Goal: Task Accomplishment & Management: Complete application form

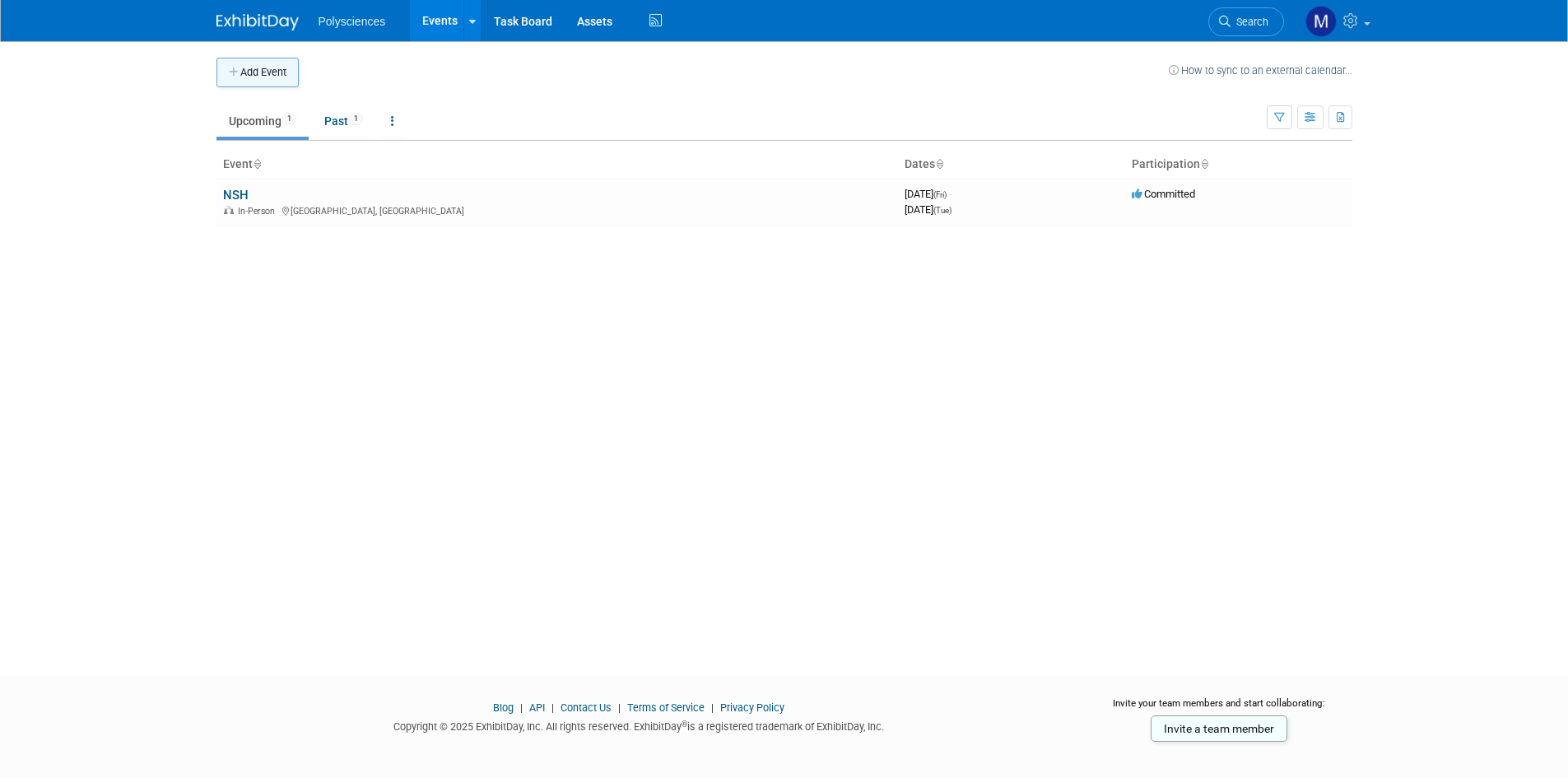
click at [275, 73] on button "Add Event" at bounding box center [258, 72] width 82 height 30
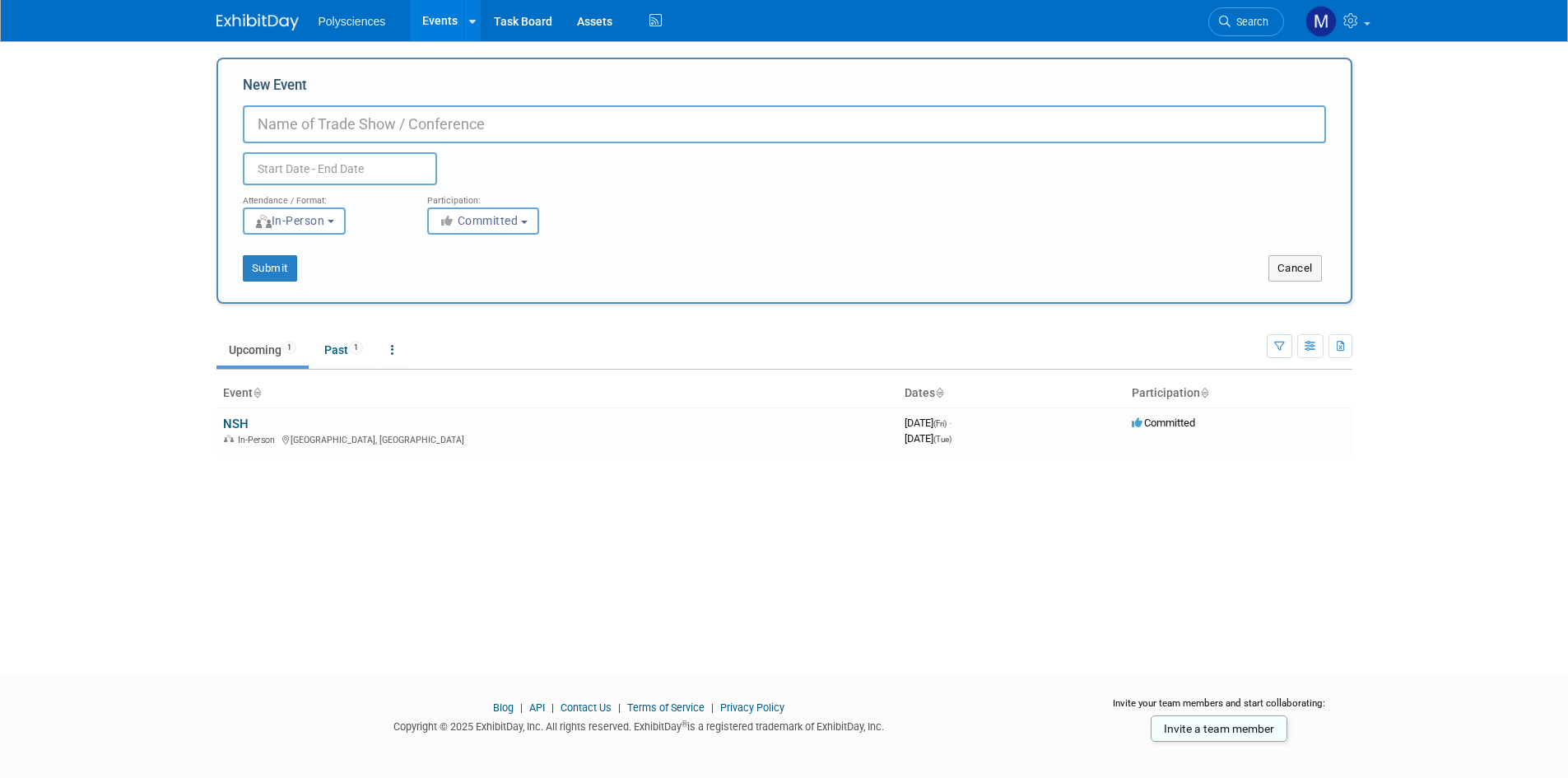
click at [366, 116] on input "New Event" at bounding box center [784, 125] width 1083 height 38
type input "MRS"
click at [354, 173] on input "text" at bounding box center [339, 169] width 194 height 33
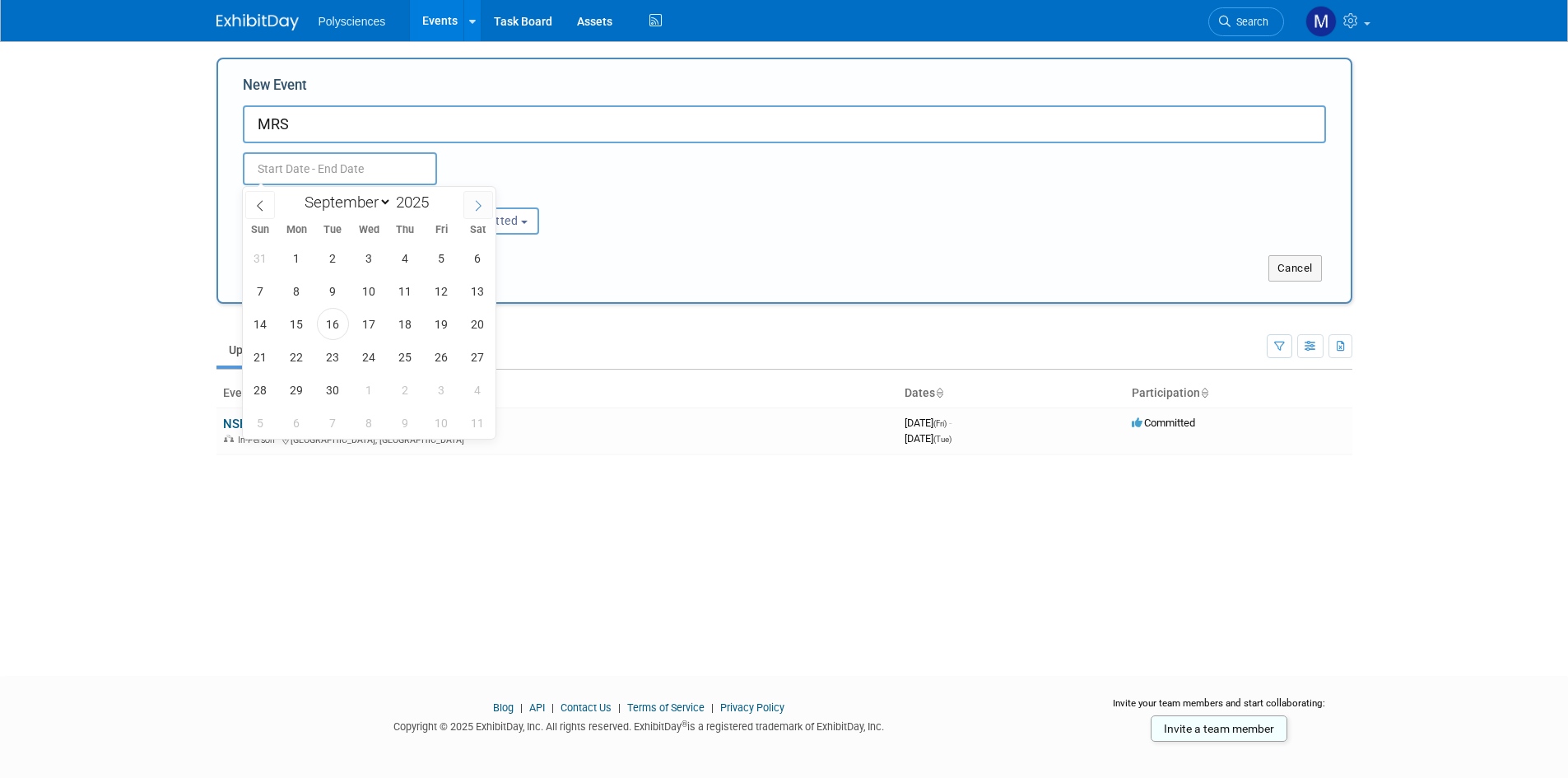
click at [479, 208] on icon at bounding box center [479, 205] width 5 height 11
select select "11"
click at [295, 259] on span "1" at bounding box center [296, 258] width 32 height 32
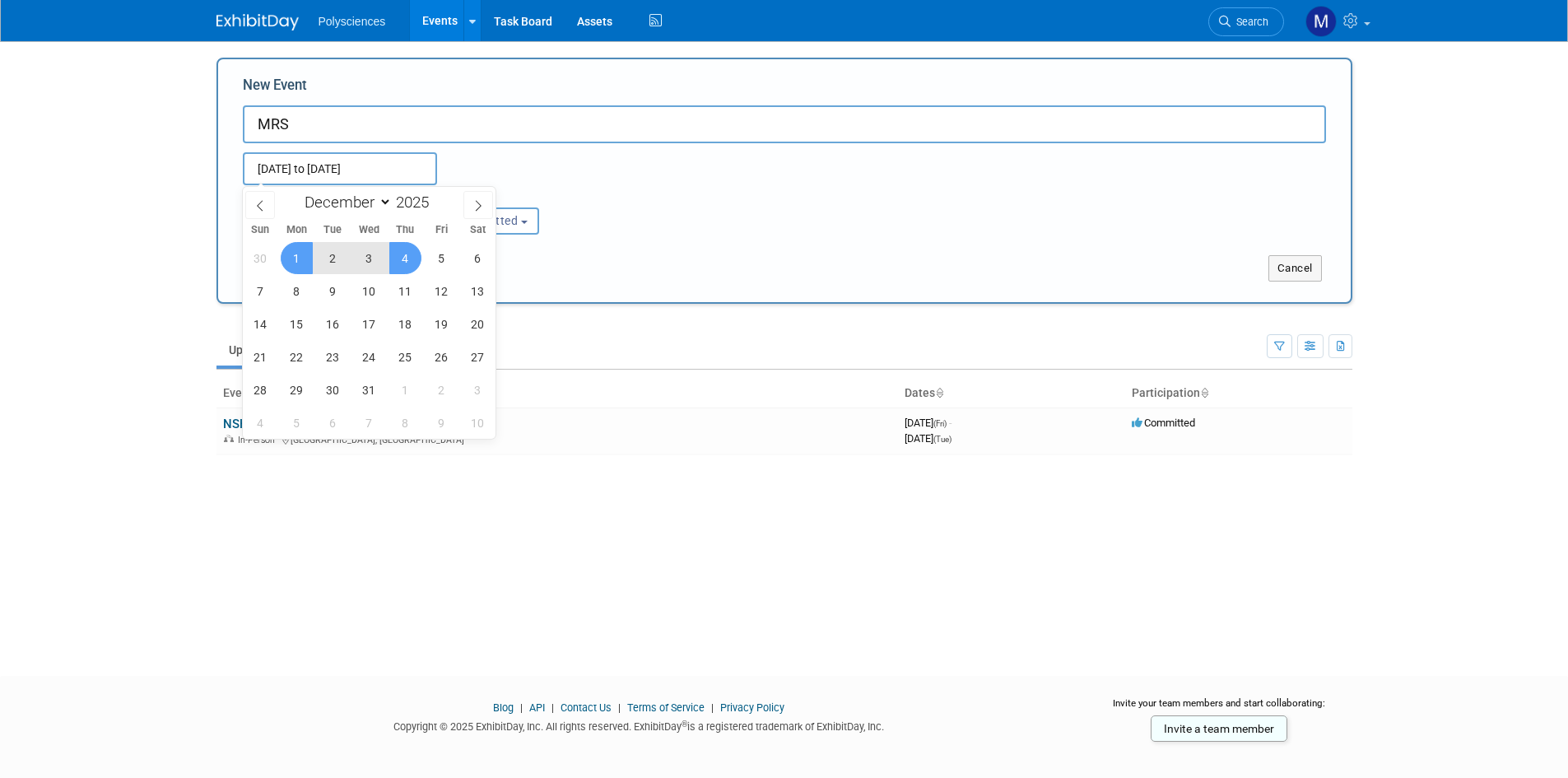
click at [410, 258] on span "4" at bounding box center [405, 258] width 32 height 32
type input "[DATE] to [DATE]"
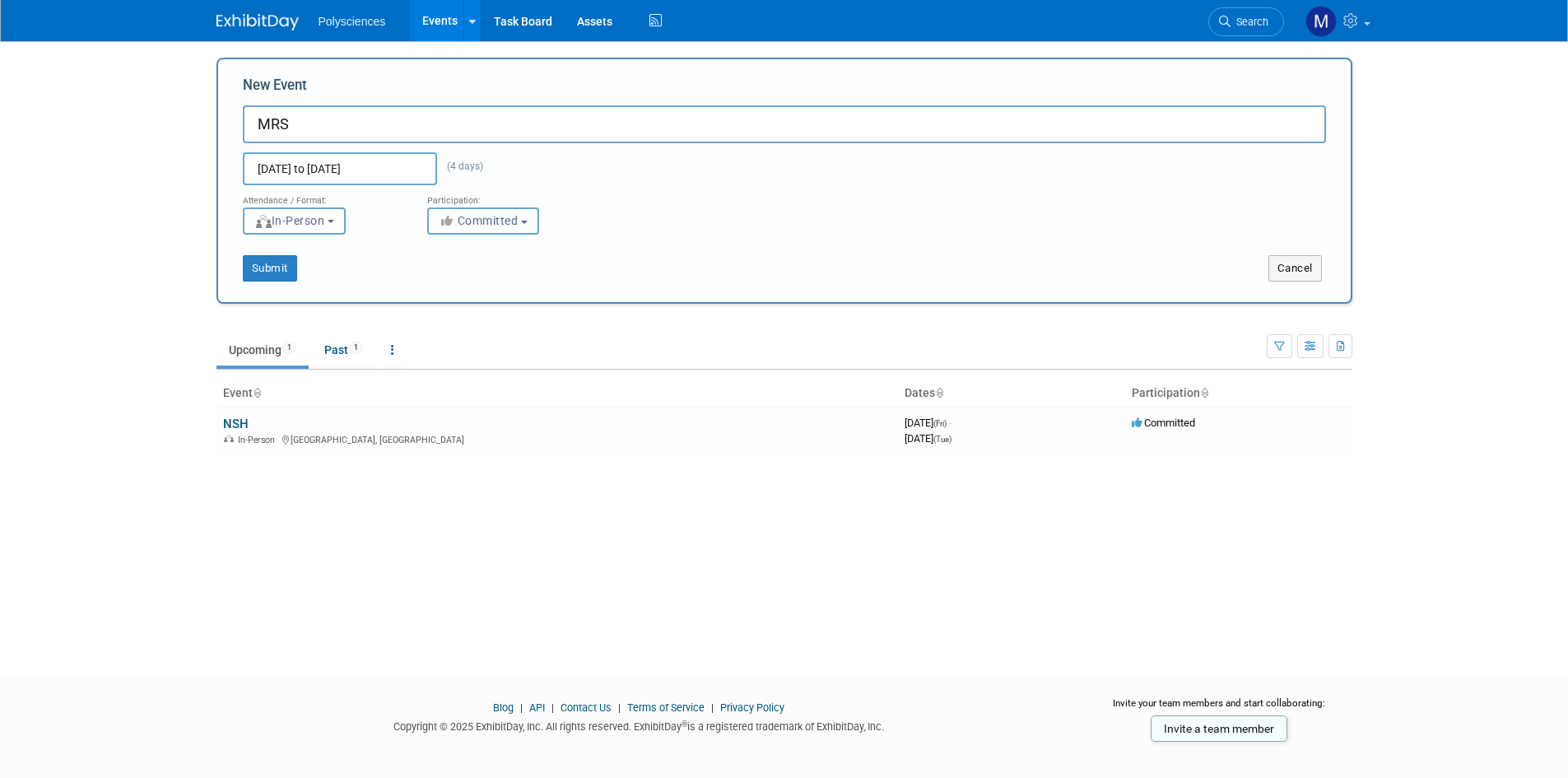
click at [522, 220] on button "Committed" at bounding box center [483, 222] width 112 height 27
click at [530, 217] on button "Committed" at bounding box center [483, 222] width 112 height 27
click at [280, 263] on button "Submit" at bounding box center [270, 268] width 55 height 26
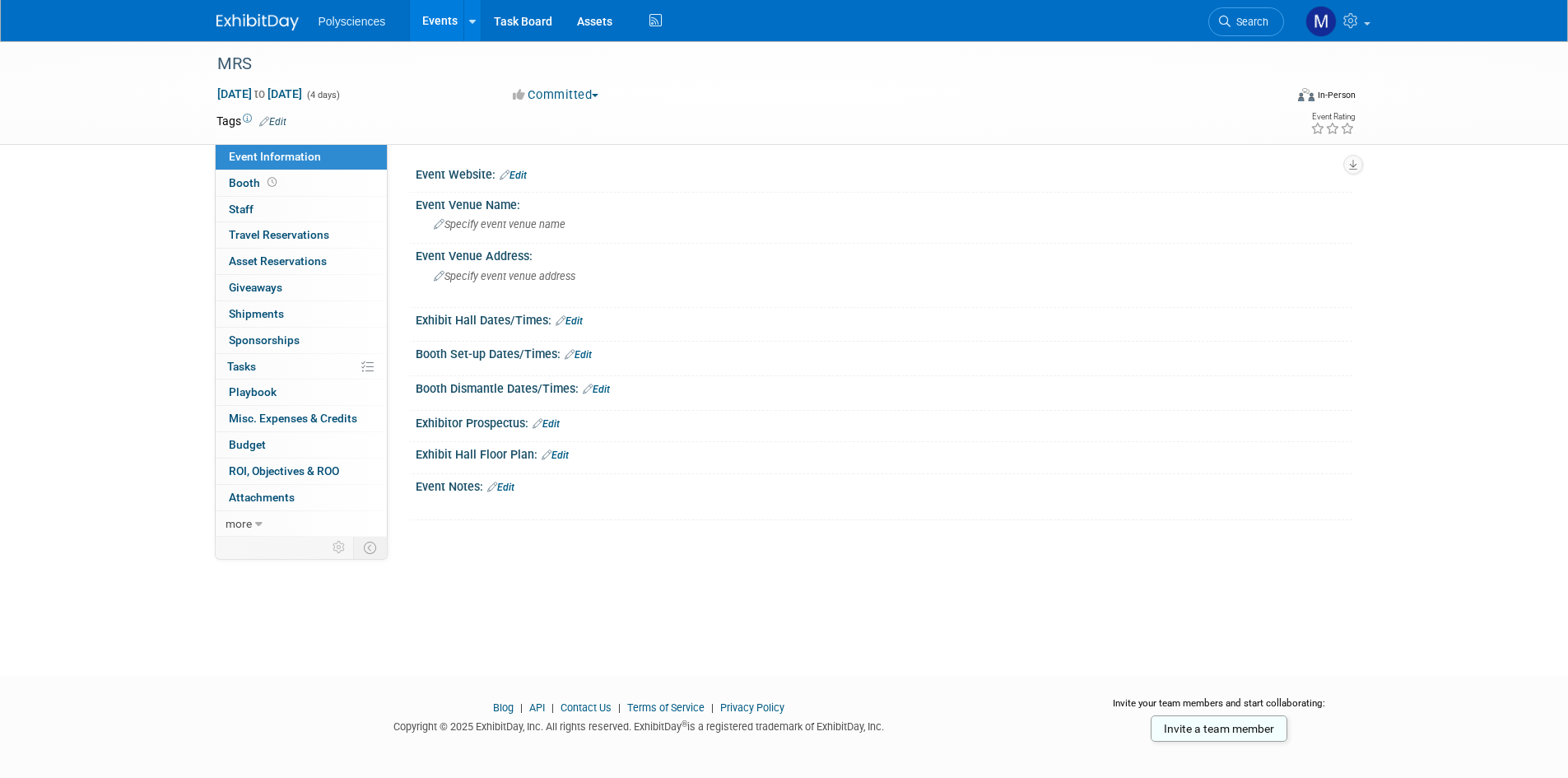
click at [523, 173] on link "Edit" at bounding box center [513, 175] width 27 height 12
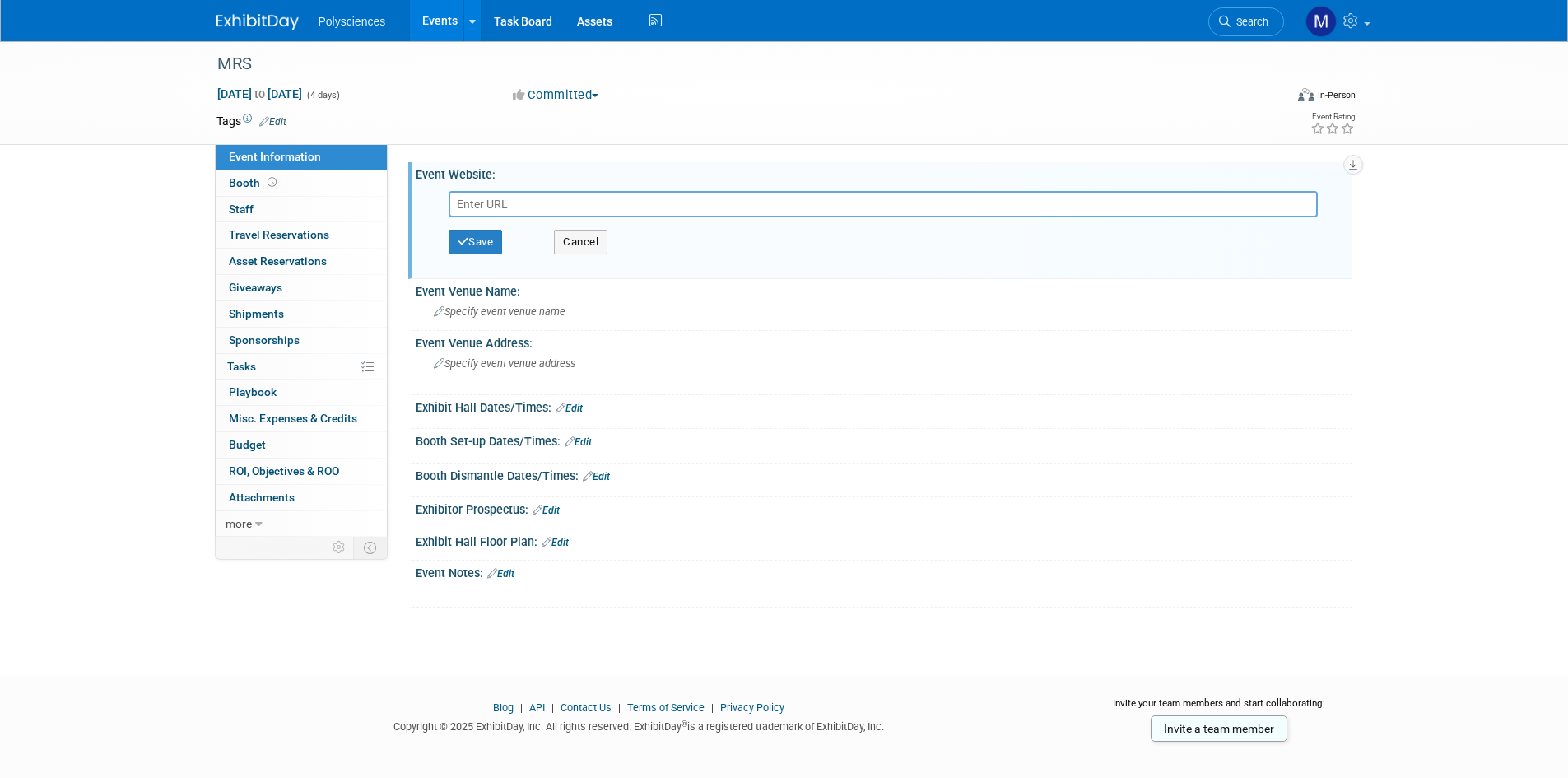
click at [548, 194] on input "text" at bounding box center [883, 204] width 870 height 26
type input "[URL][DOMAIN_NAME]"
click at [492, 238] on button "Save" at bounding box center [476, 242] width 55 height 25
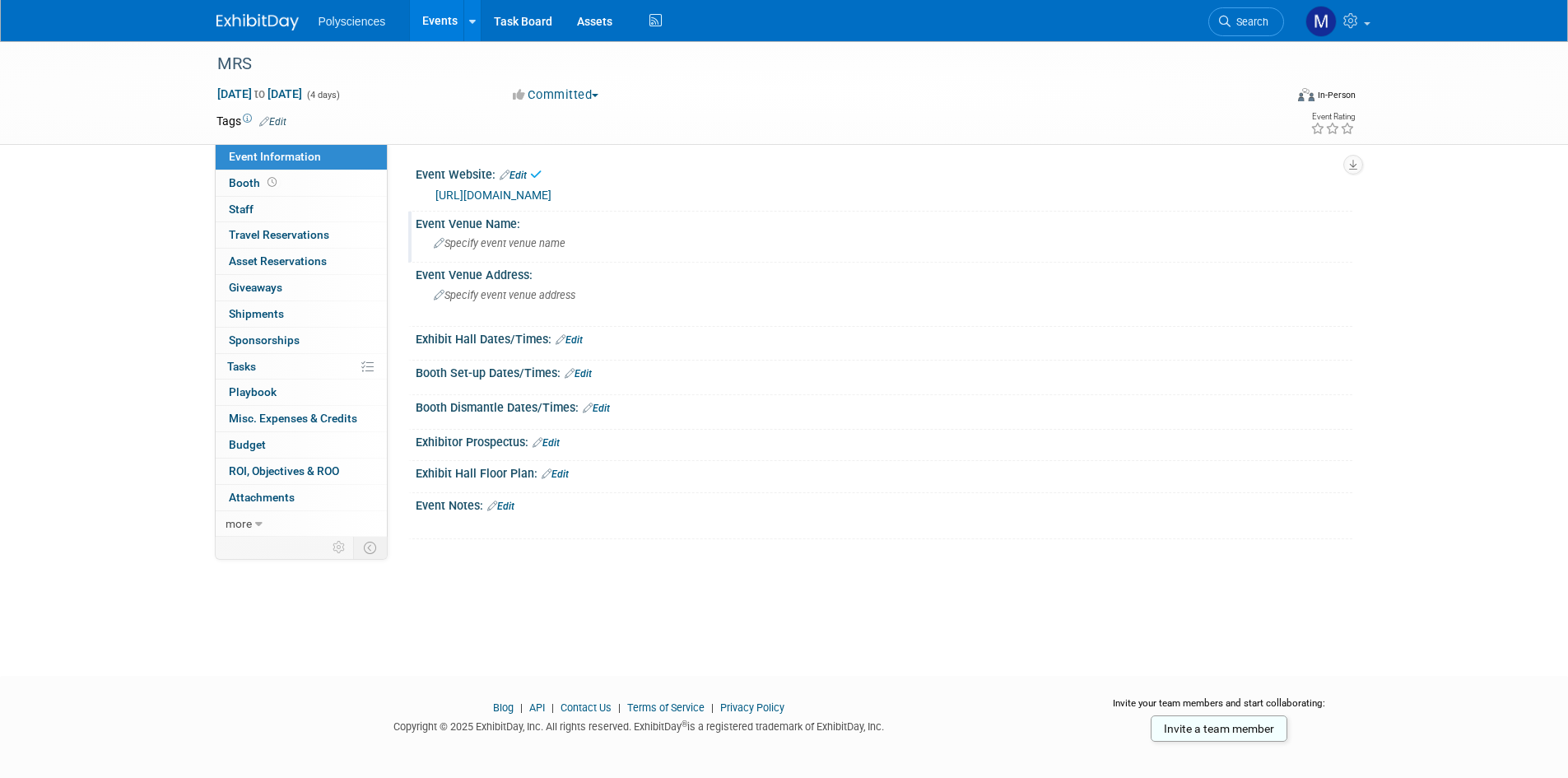
click at [480, 244] on span "Specify event venue name" at bounding box center [500, 244] width 131 height 13
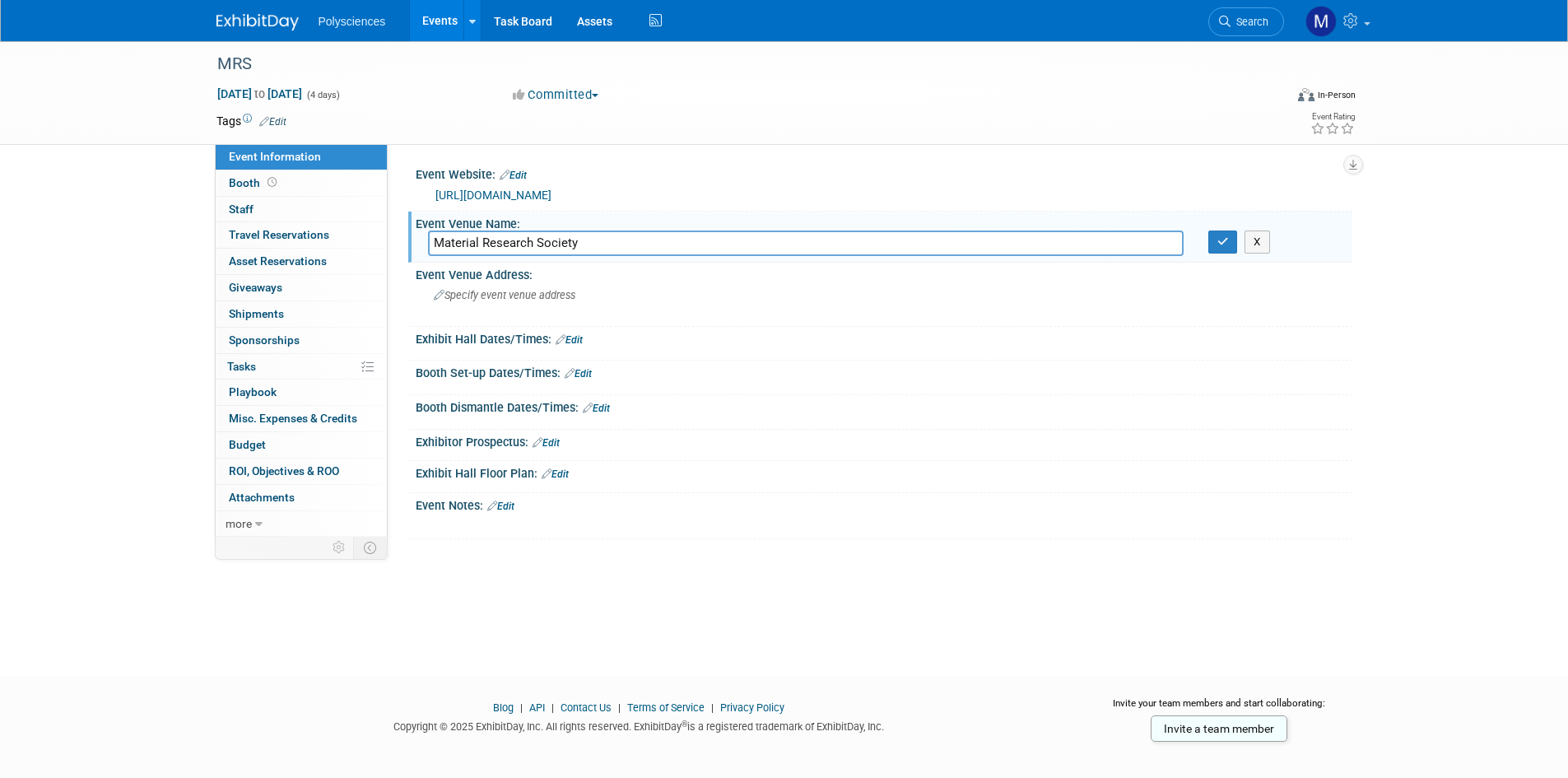
click at [477, 239] on input "Material Research Society" at bounding box center [806, 244] width 756 height 26
click at [609, 236] on input "Materials Research Society" at bounding box center [806, 244] width 756 height 26
click at [644, 245] on input "Materials Research Society" at bounding box center [806, 244] width 756 height 26
paste input "®"
type input "Materials Research Society®"
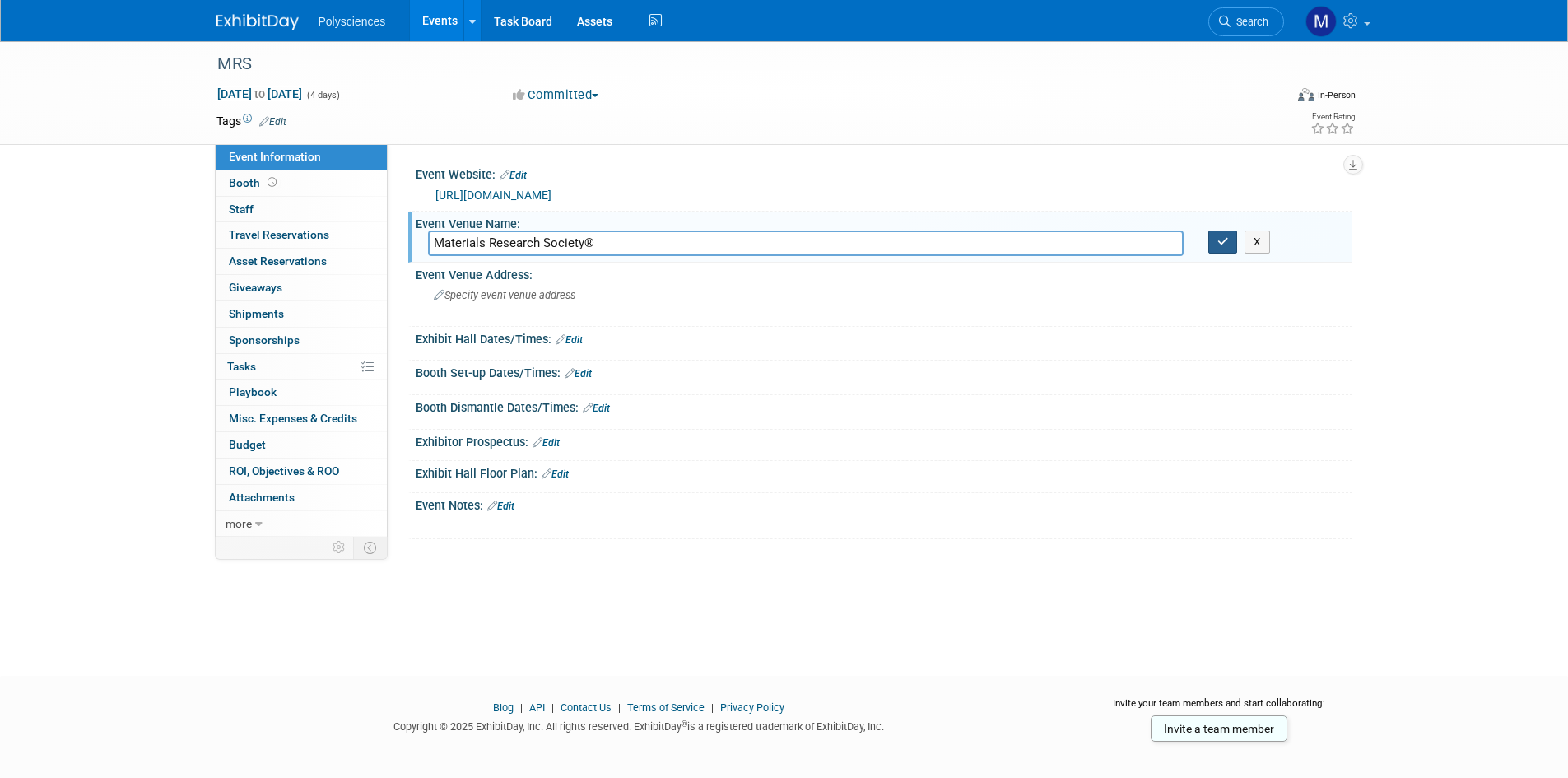
click at [1219, 241] on icon "button" at bounding box center [1223, 242] width 12 height 11
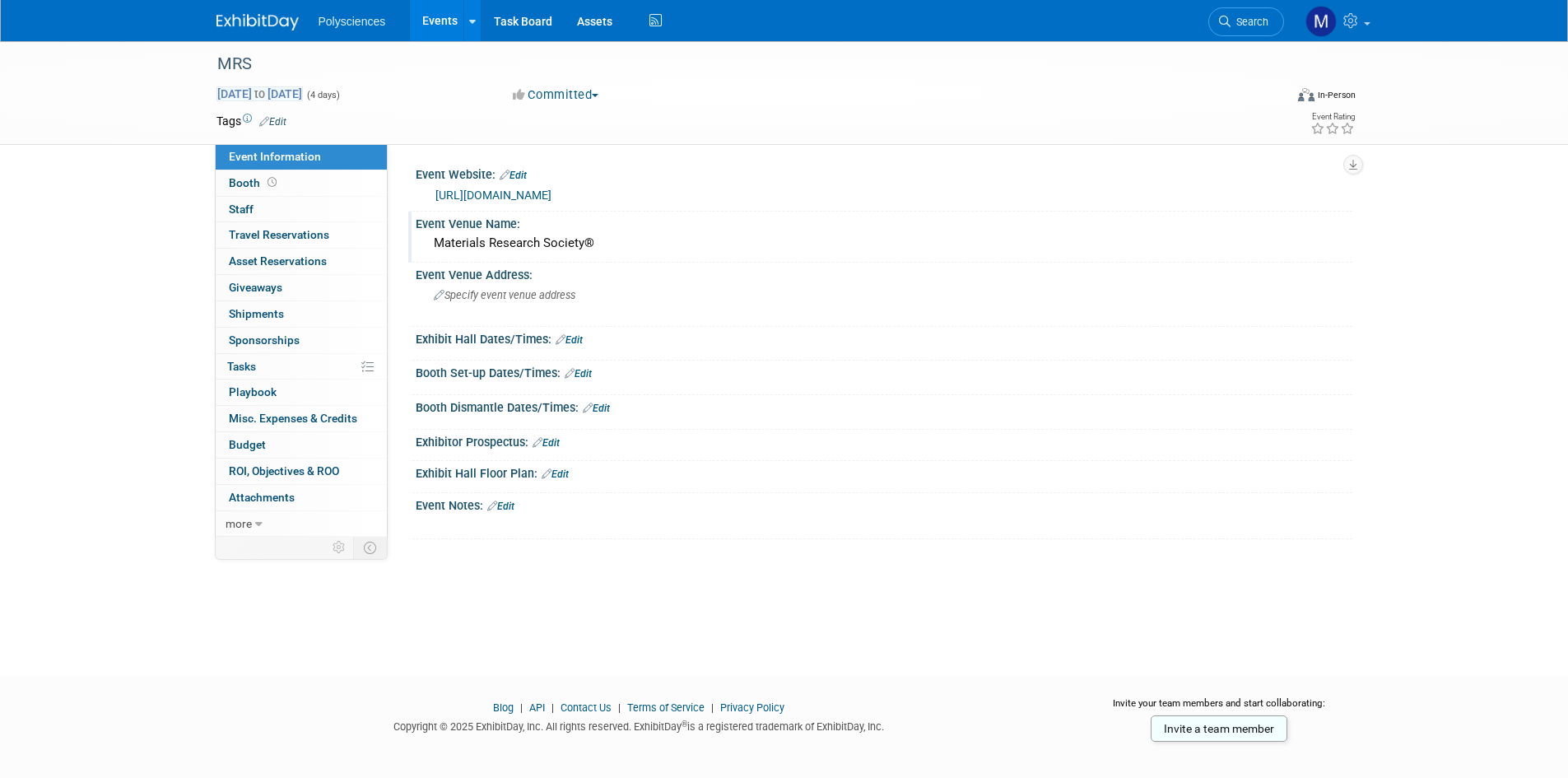
click at [303, 90] on span "[DATE] to [DATE]" at bounding box center [260, 94] width 87 height 15
select select "11"
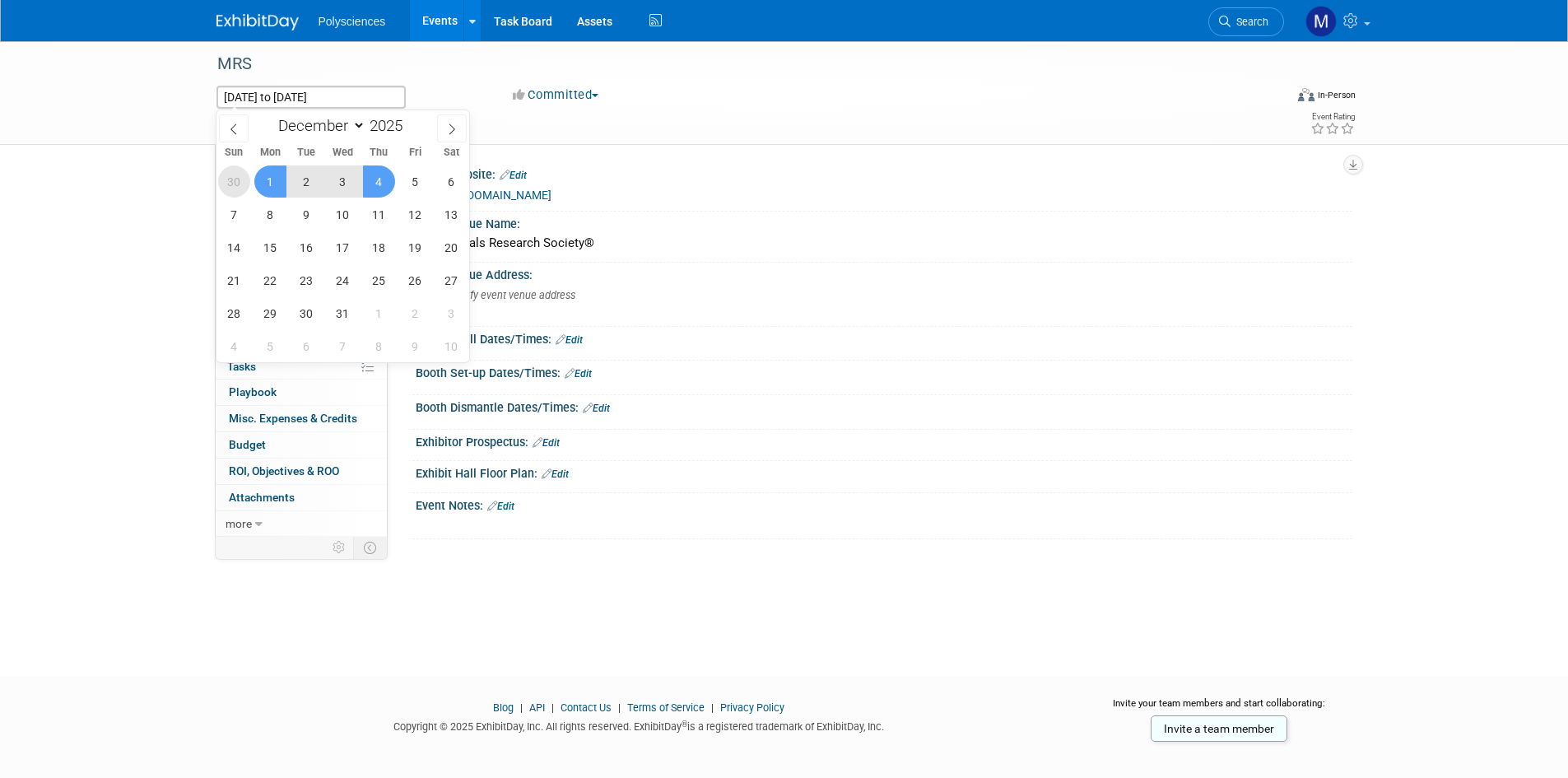
click at [234, 182] on span "30" at bounding box center [233, 182] width 32 height 32
type input "[DATE]"
click at [417, 181] on span "5" at bounding box center [415, 182] width 32 height 32
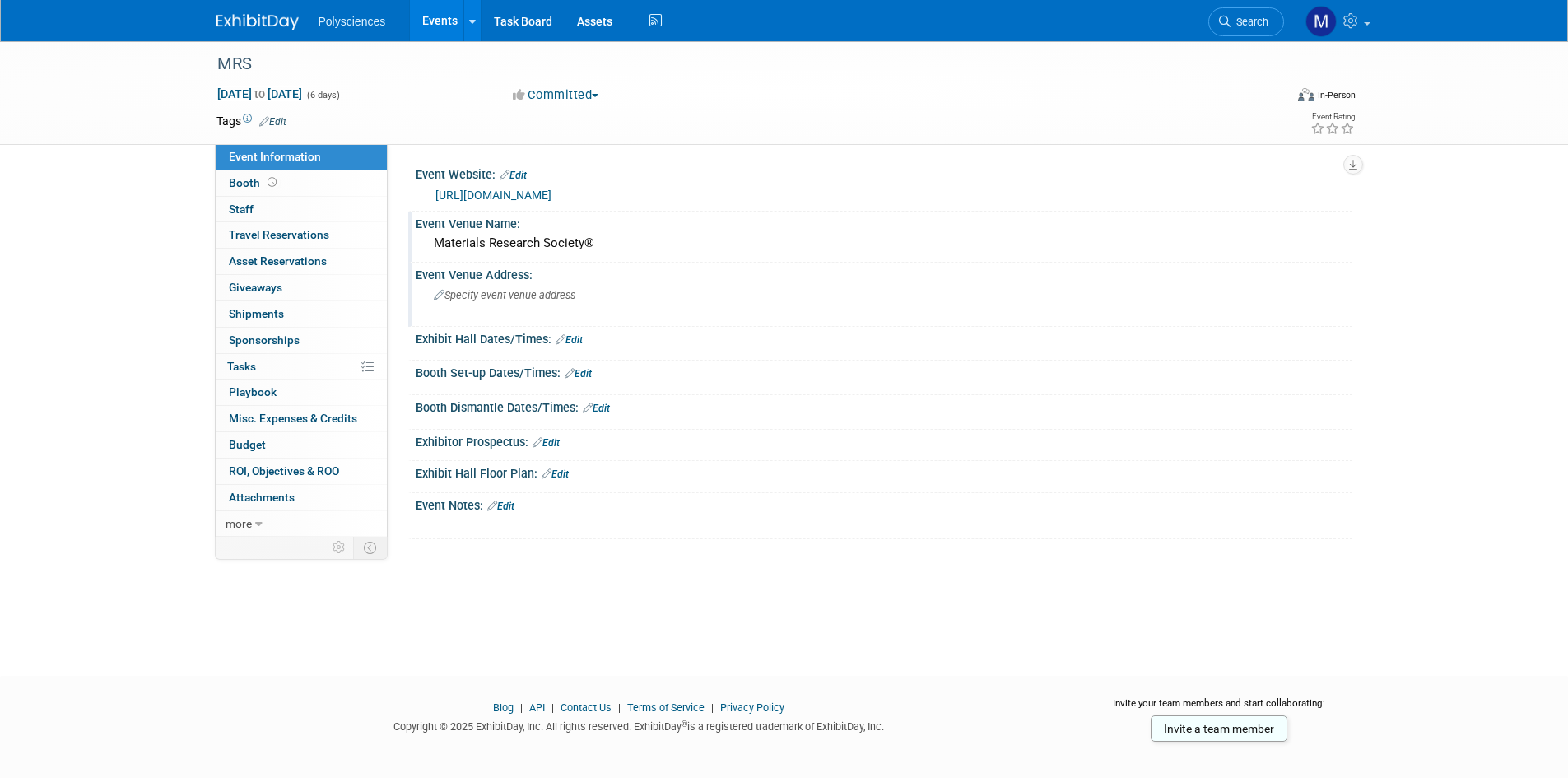
click at [522, 298] on span "Specify event venue address" at bounding box center [504, 296] width 141 height 13
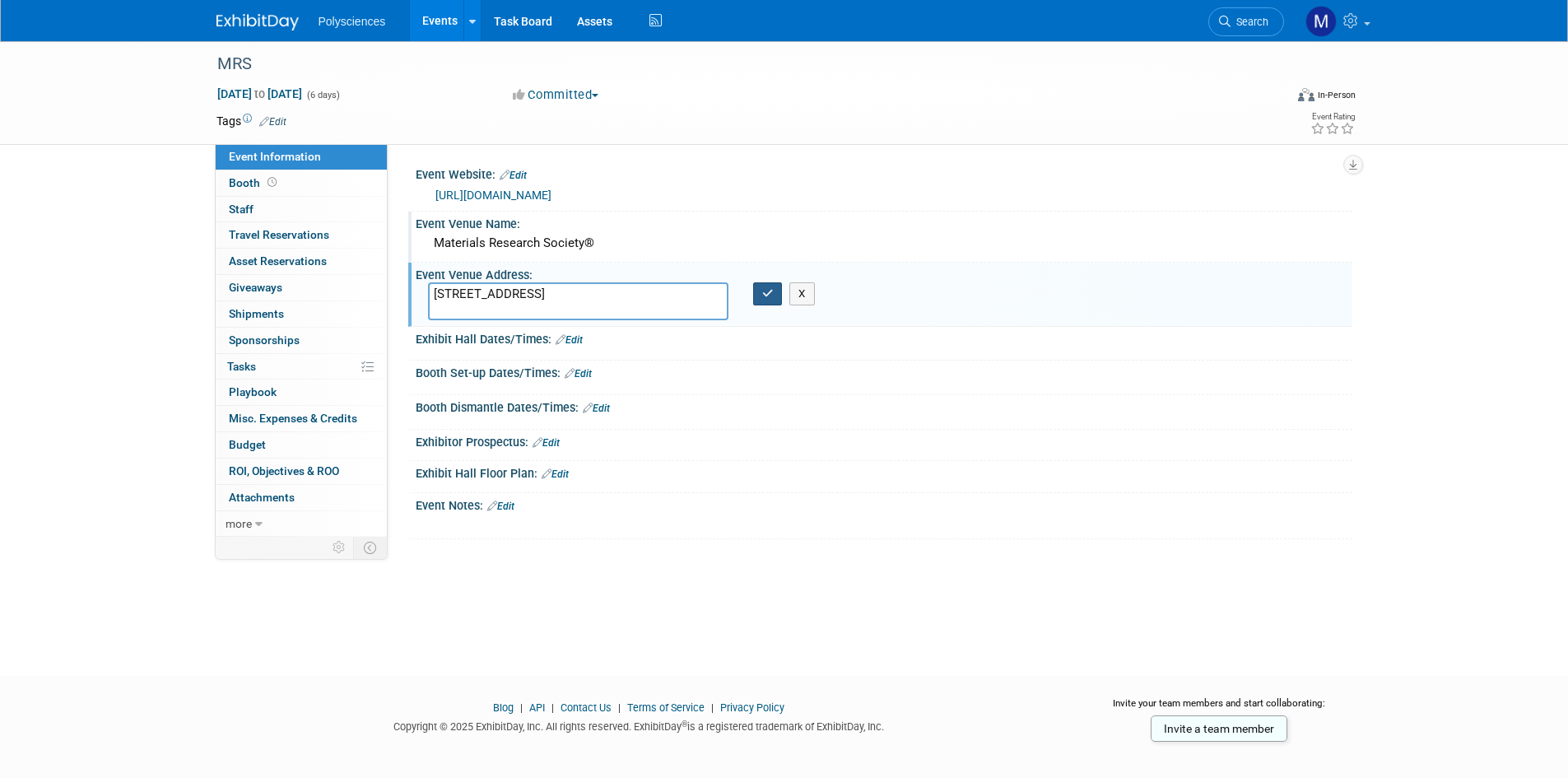
type textarea "[STREET_ADDRESS]"
click at [767, 296] on icon "button" at bounding box center [768, 294] width 12 height 11
